Goal: Transaction & Acquisition: Book appointment/travel/reservation

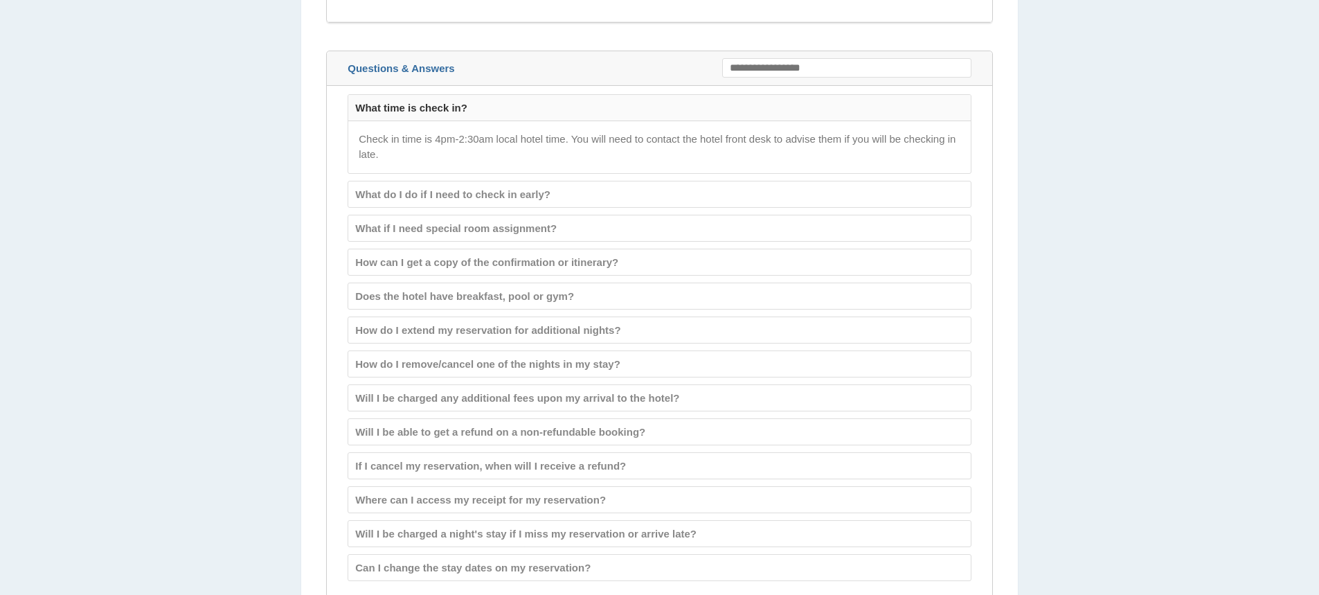
scroll to position [1814, 0]
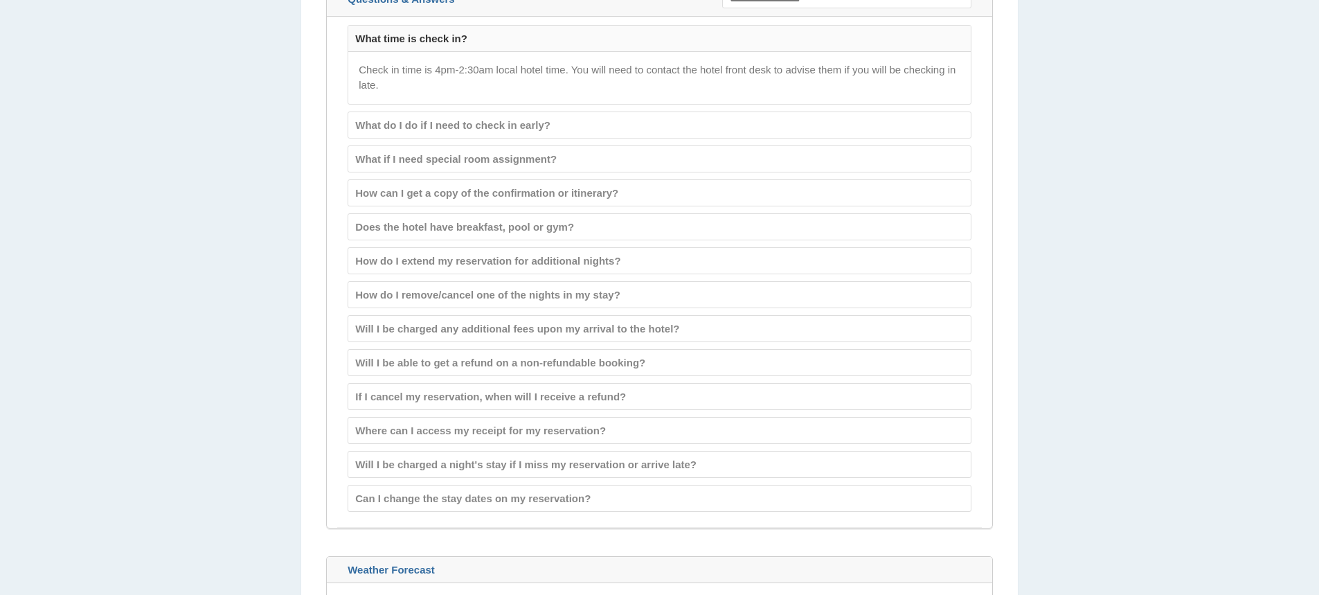
click at [414, 240] on div "Does the hotel have breakfast, pool or gym? Please contact the hotel front desk…" at bounding box center [660, 226] width 624 height 27
click at [423, 229] on div "Does the hotel have breakfast, pool or gym?" at bounding box center [659, 227] width 622 height 26
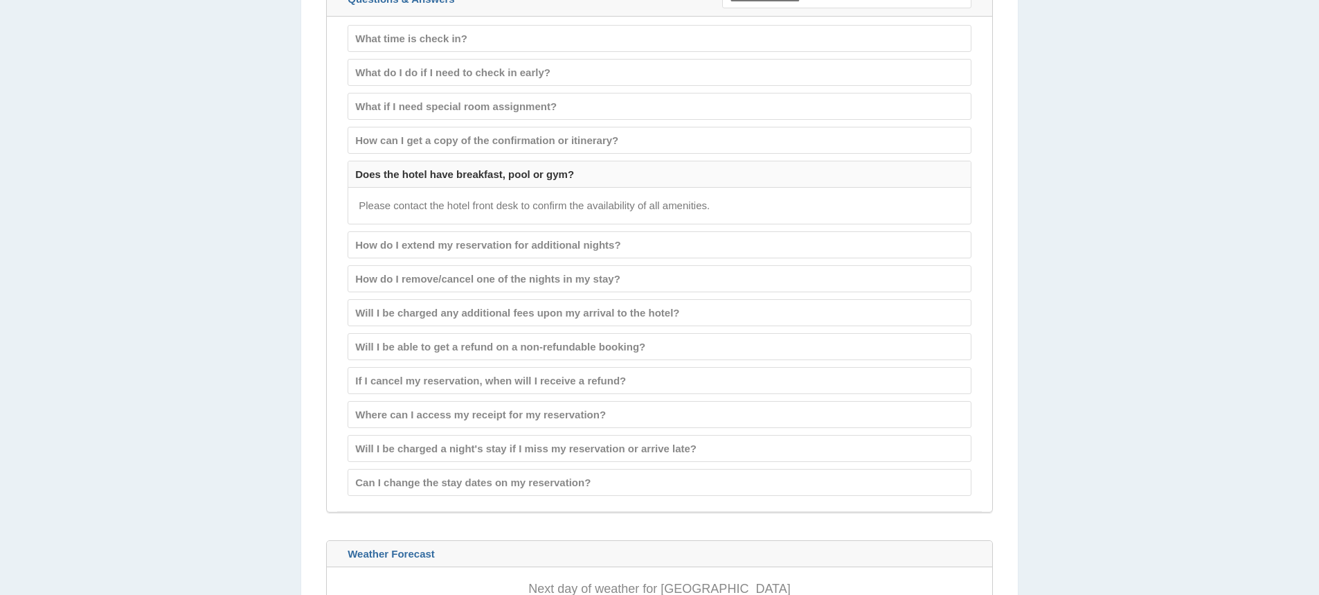
click at [442, 178] on div "Does the hotel have breakfast, pool or gym?" at bounding box center [659, 174] width 622 height 26
click at [499, 174] on div "Does the hotel have breakfast, pool or gym?" at bounding box center [659, 174] width 622 height 26
click at [505, 249] on div "How do I extend my reservation for additional nights?" at bounding box center [659, 245] width 622 height 26
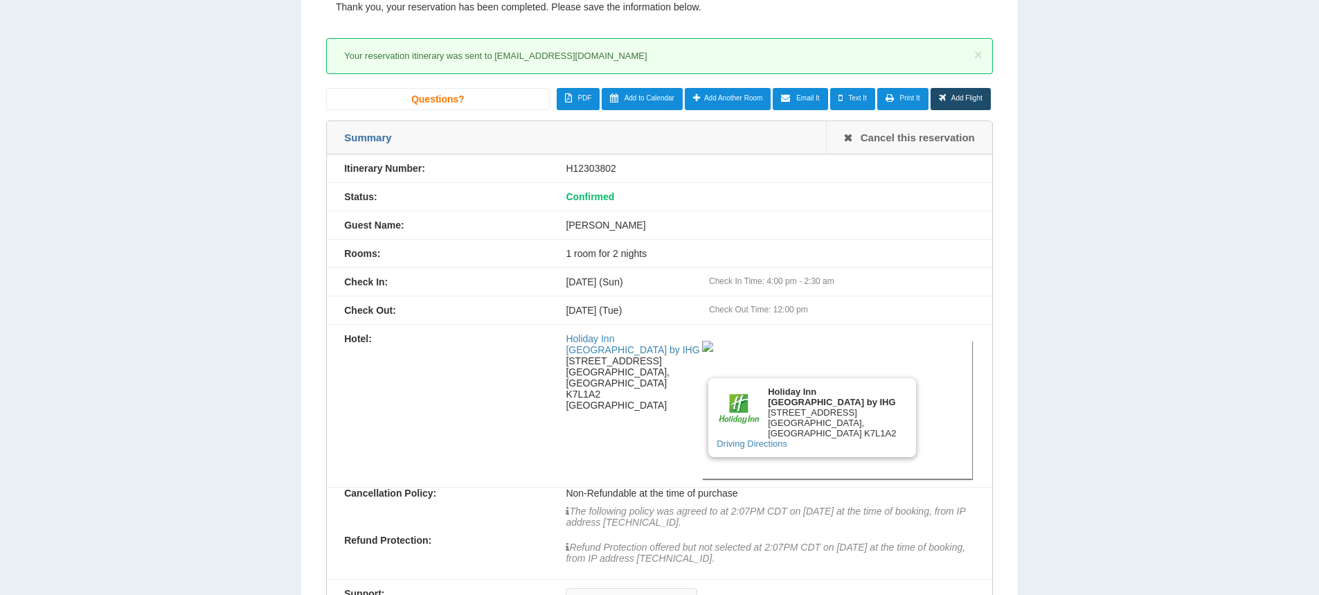
scroll to position [107, 0]
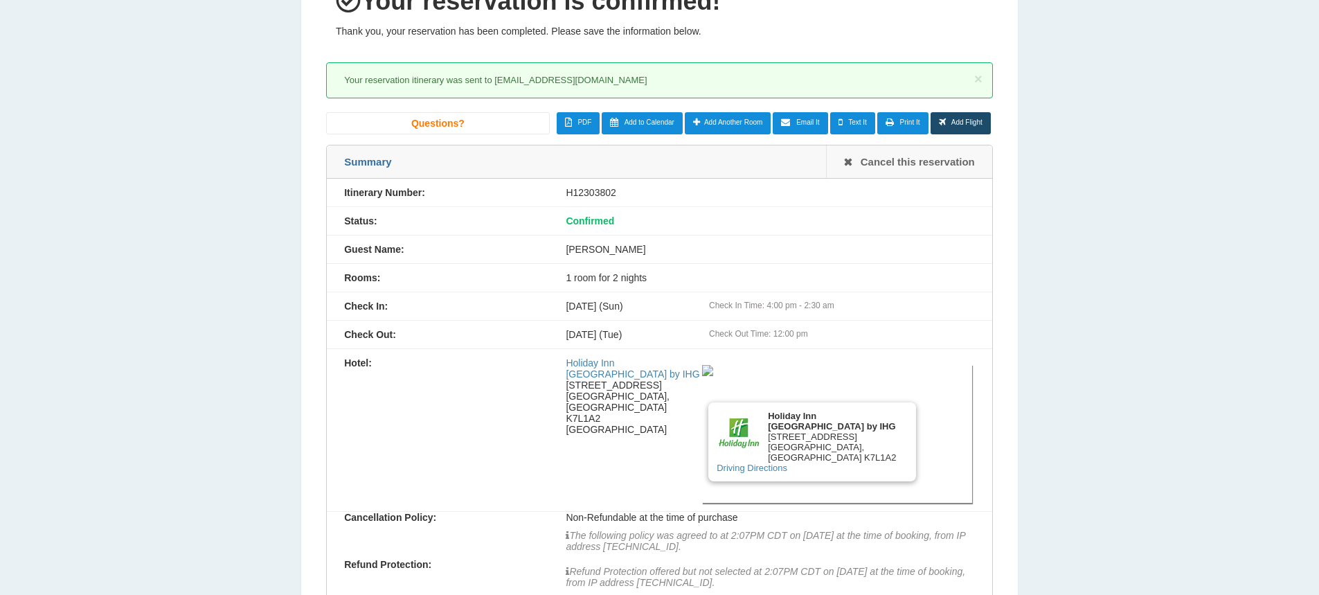
click at [800, 126] on link "Email It" at bounding box center [800, 123] width 55 height 22
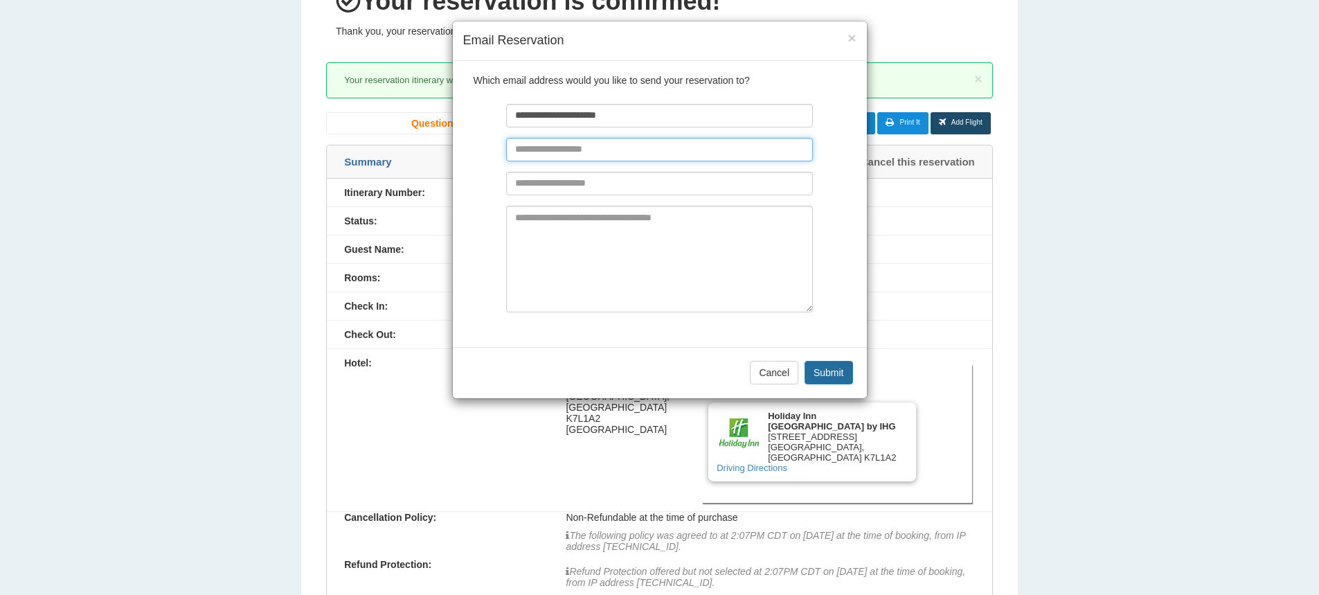
click at [686, 143] on input "text" at bounding box center [659, 150] width 307 height 24
click at [825, 370] on button "Submit" at bounding box center [829, 373] width 48 height 24
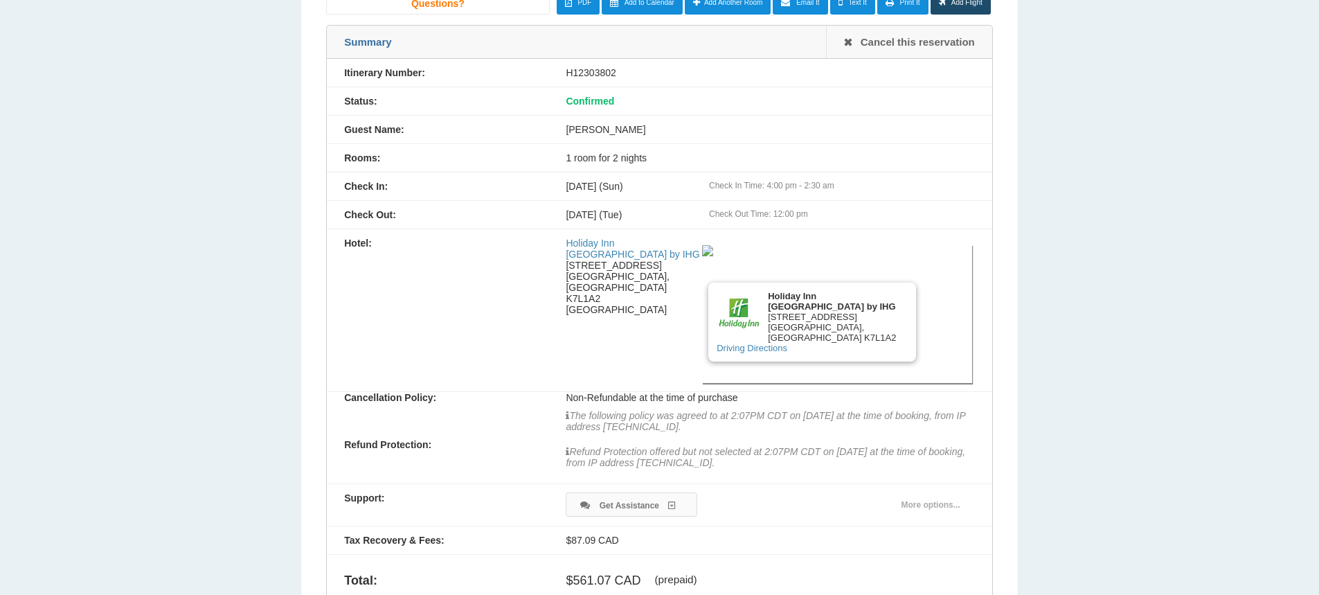
scroll to position [152, 0]
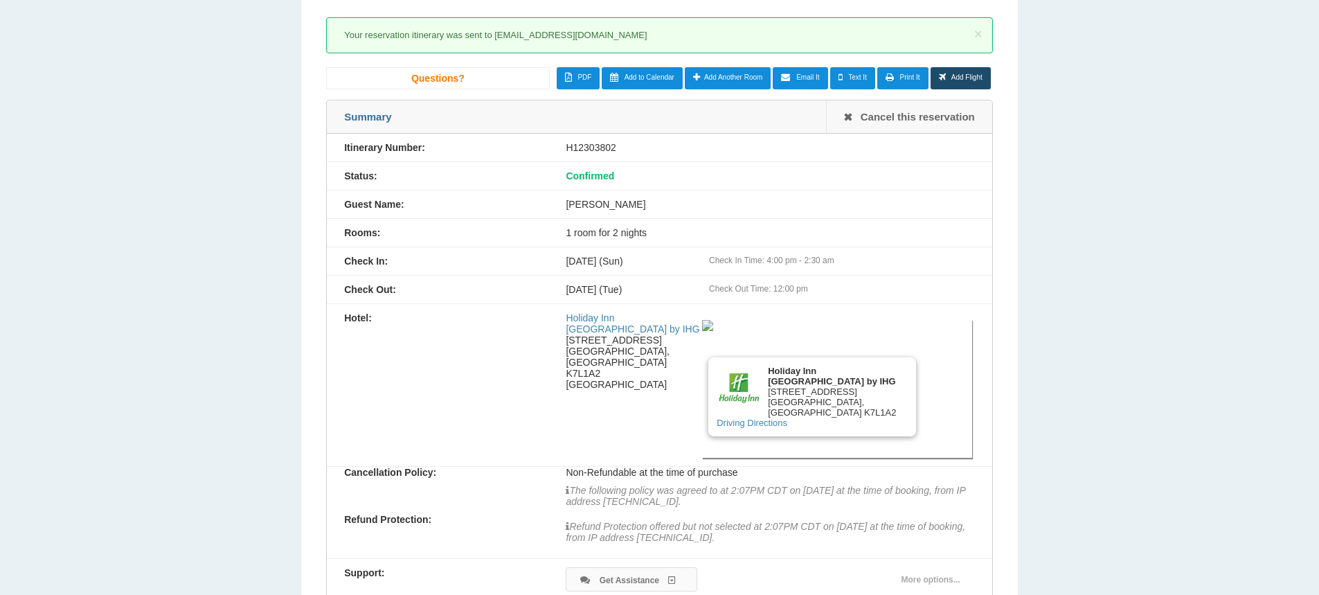
click at [798, 80] on span "Email It" at bounding box center [807, 77] width 23 height 8
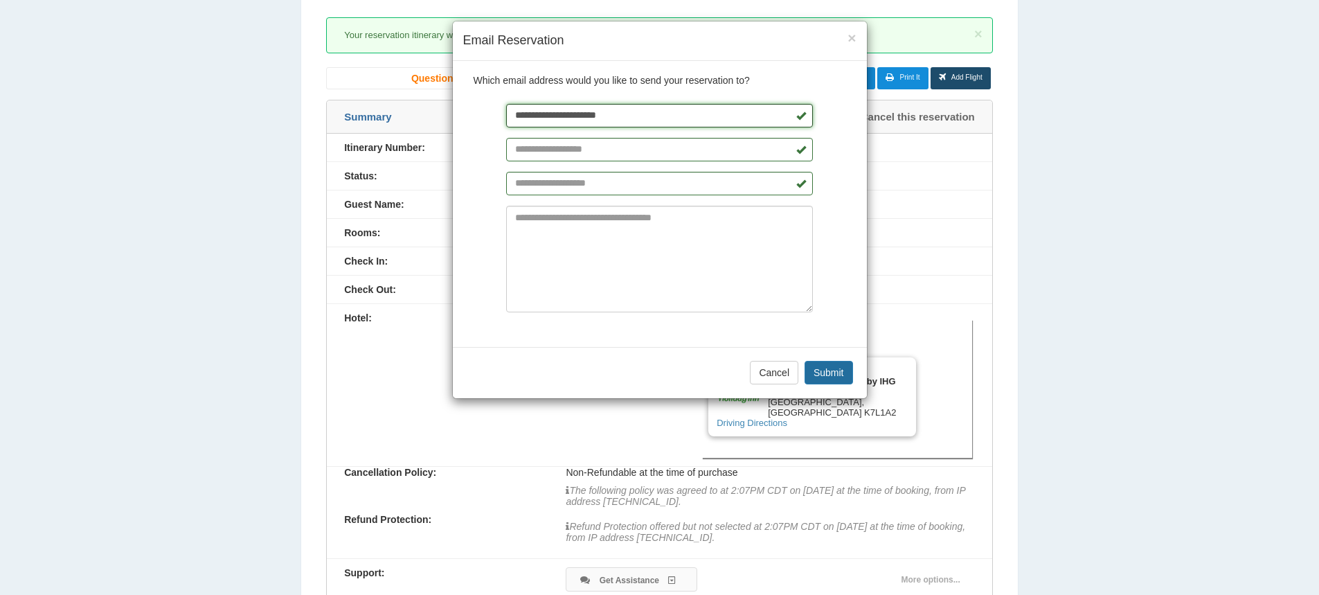
click at [654, 110] on input "**********" at bounding box center [659, 116] width 307 height 24
type input "**********"
click at [830, 372] on button "Submit" at bounding box center [829, 373] width 48 height 24
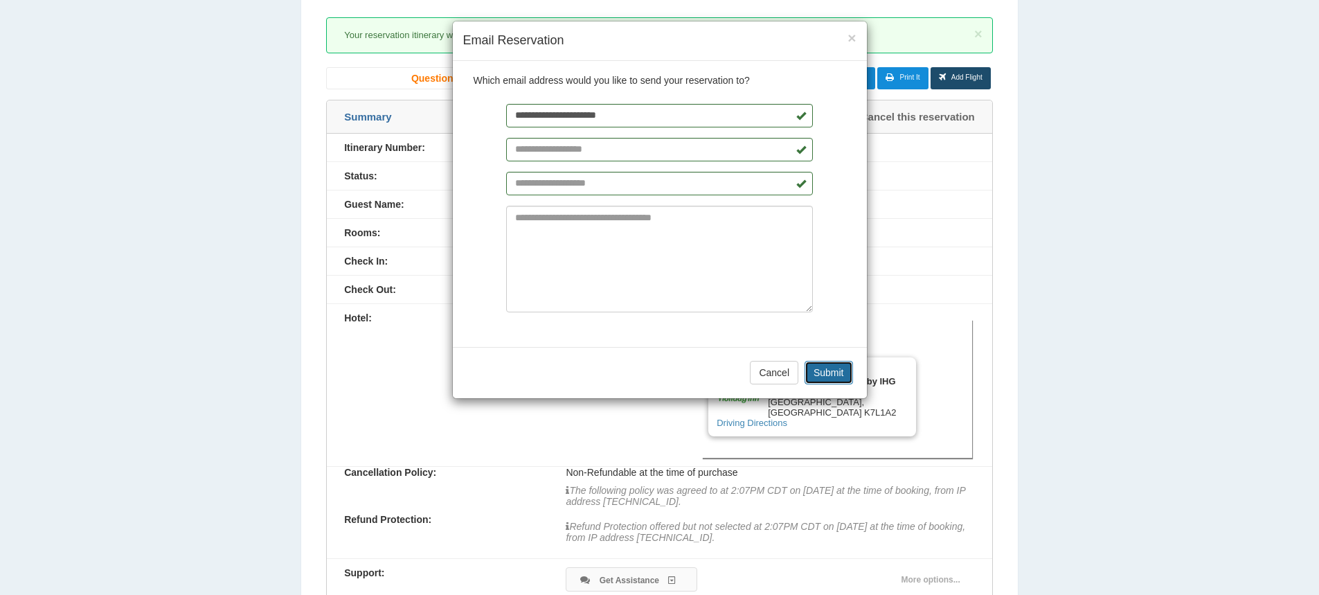
click at [830, 372] on div "Cancel Submit" at bounding box center [660, 372] width 414 height 51
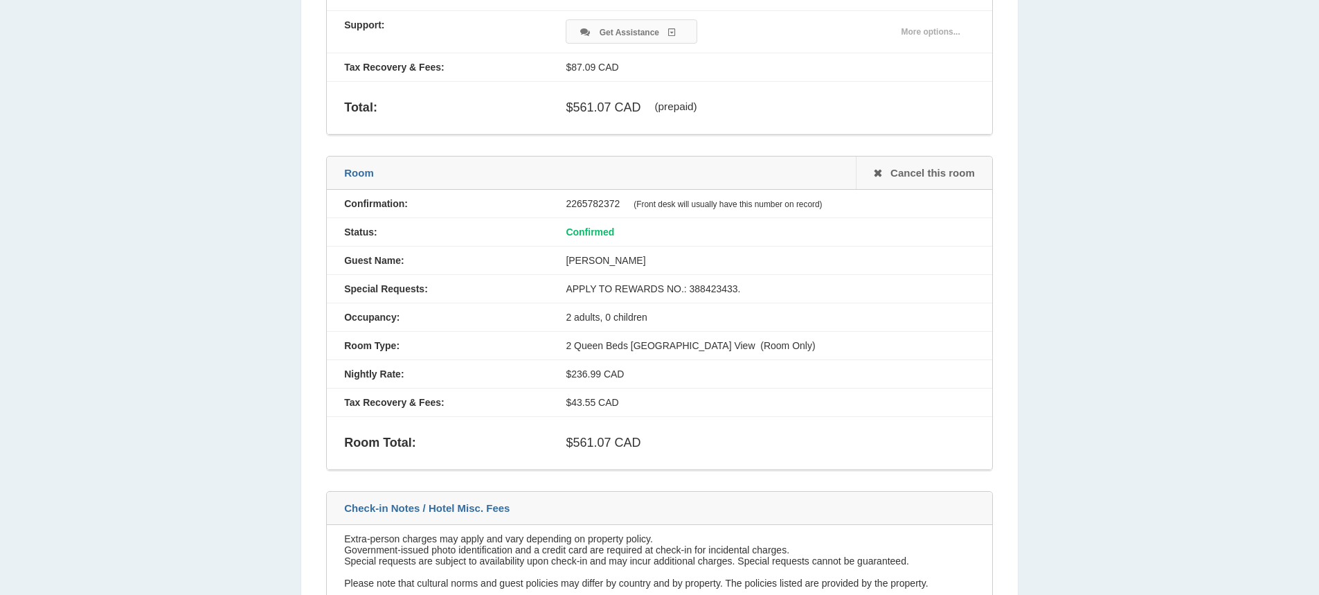
scroll to position [706, 0]
